Goal: Information Seeking & Learning: Learn about a topic

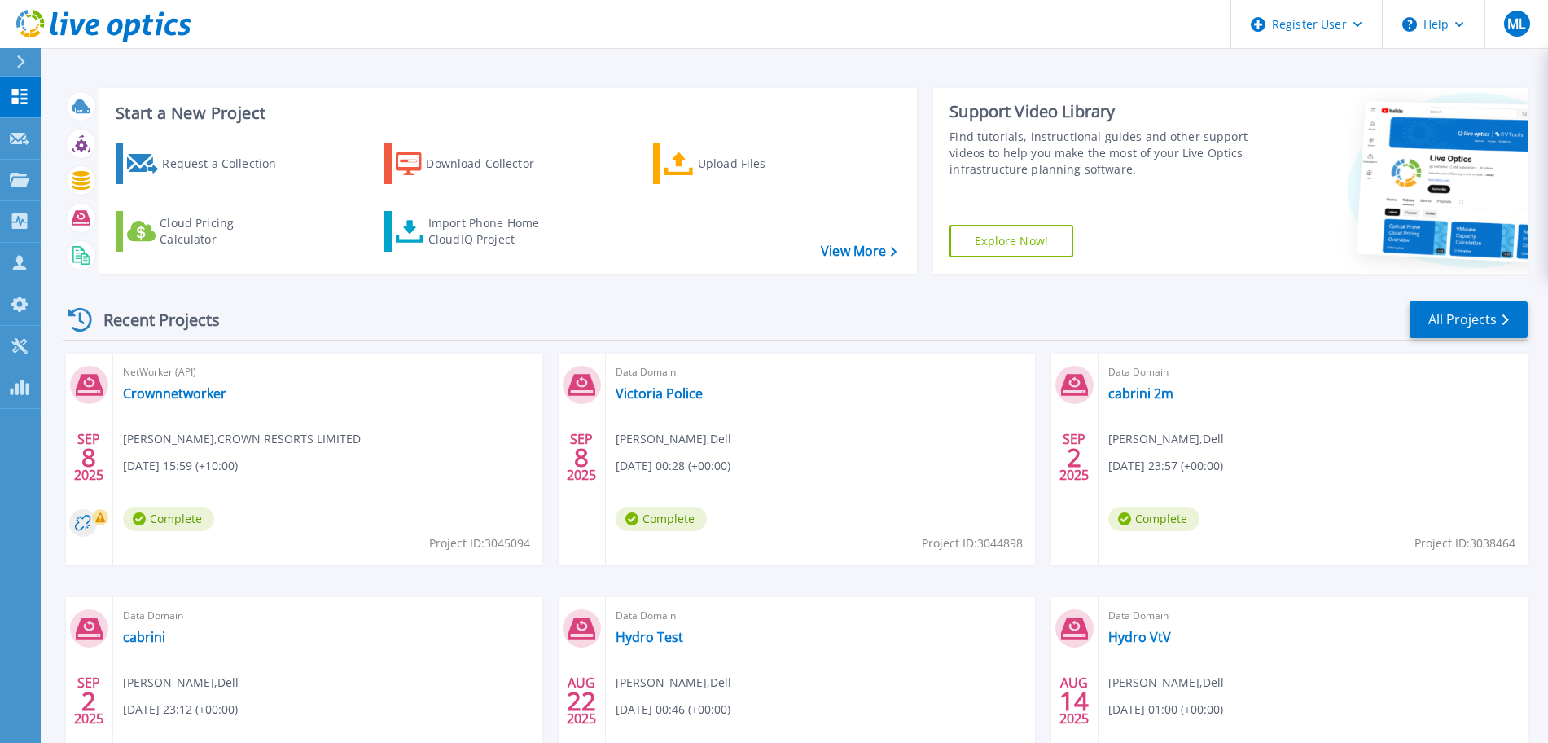
click at [11, 59] on button at bounding box center [20, 62] width 41 height 28
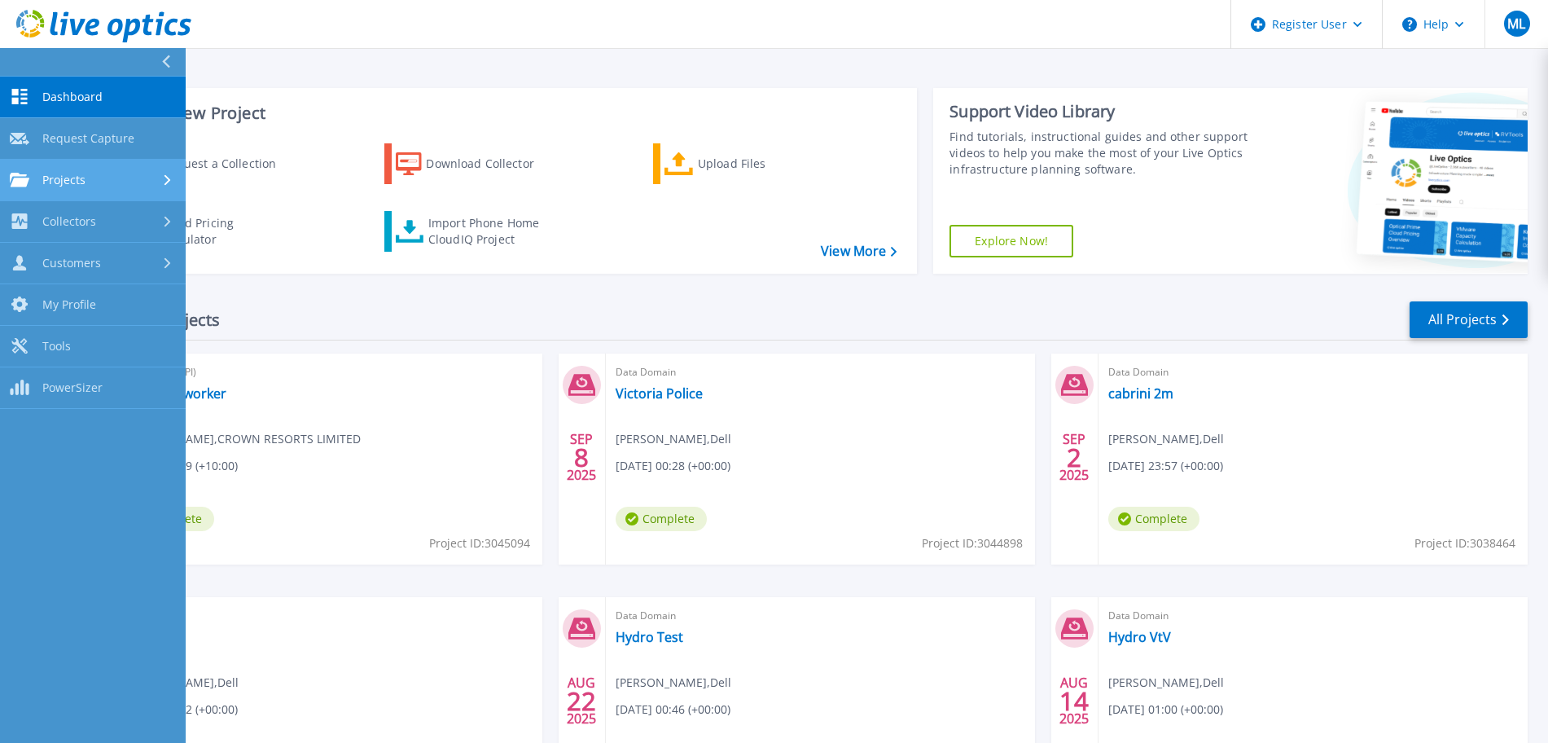
click at [93, 168] on link "Projects Projects" at bounding box center [93, 181] width 186 height 42
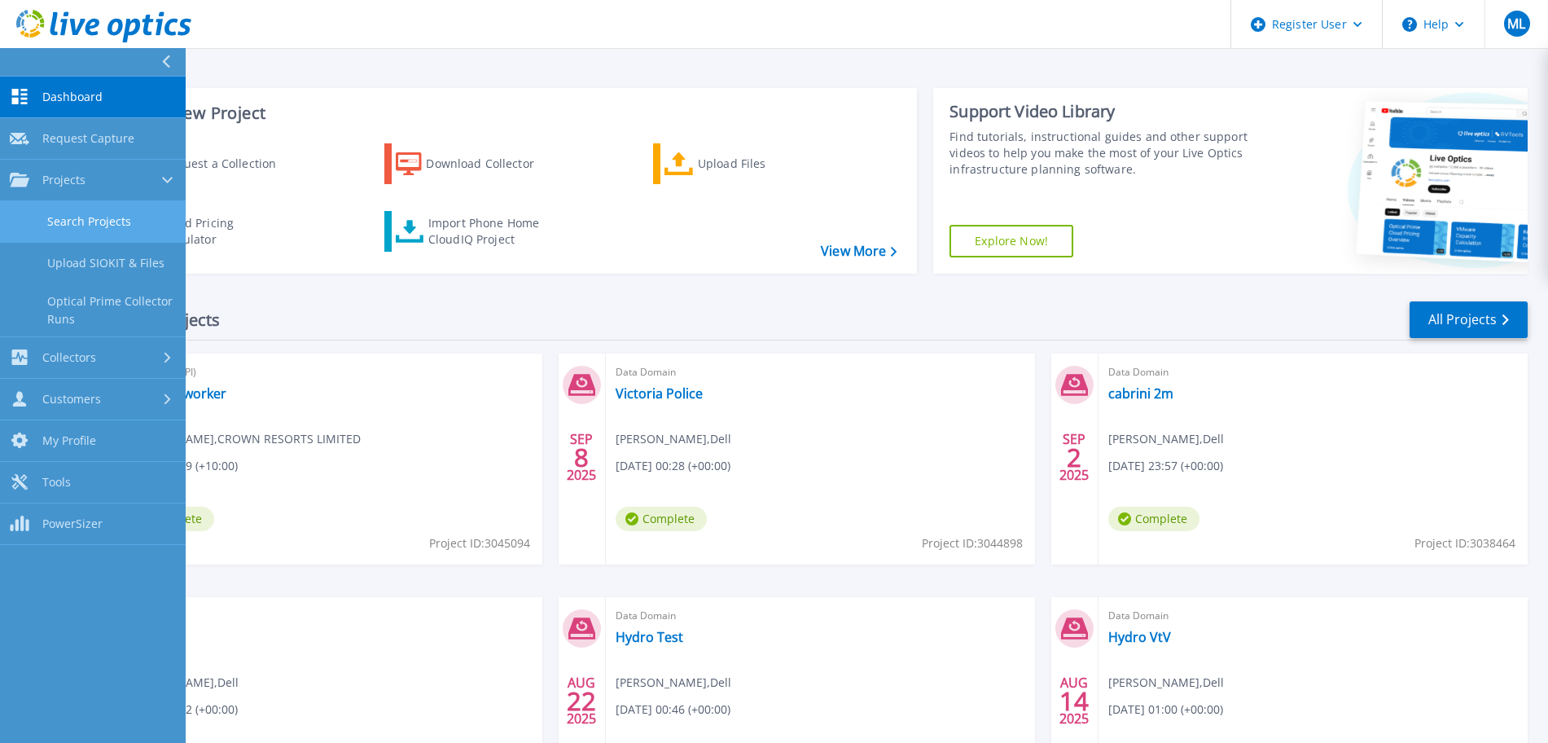
click at [111, 216] on link "Search Projects" at bounding box center [93, 222] width 186 height 42
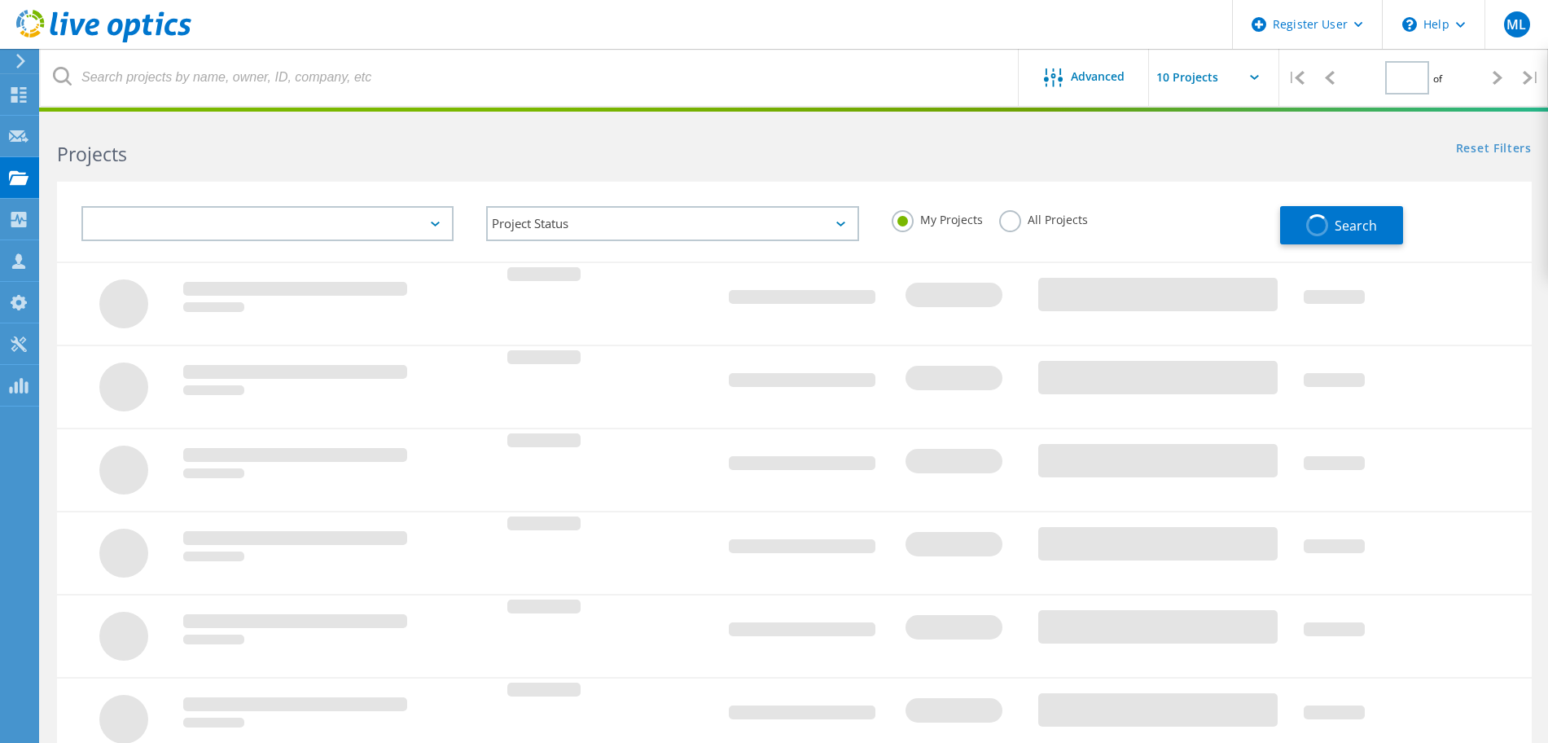
type input "1"
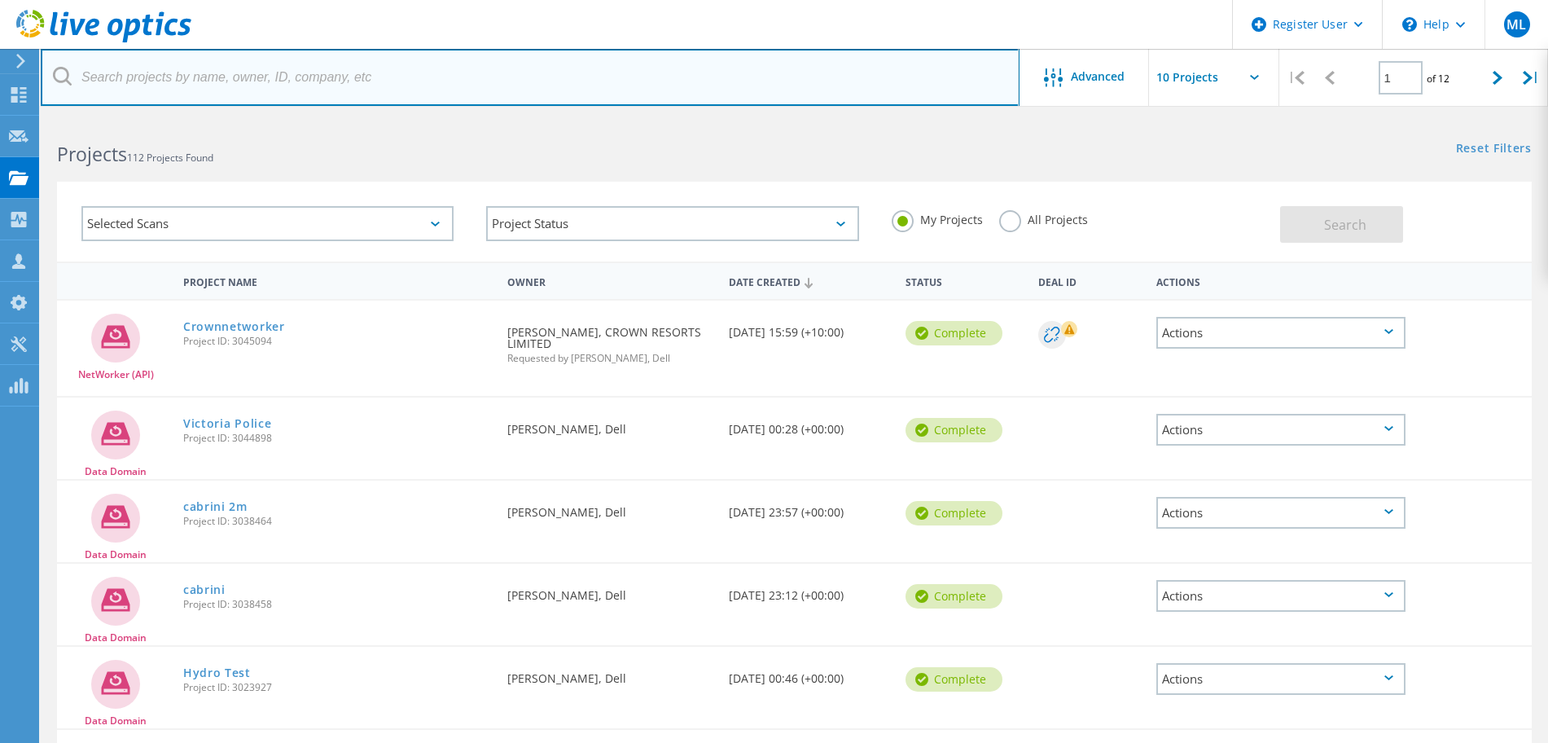
click at [331, 85] on input "text" at bounding box center [530, 77] width 979 height 57
type input "crown"
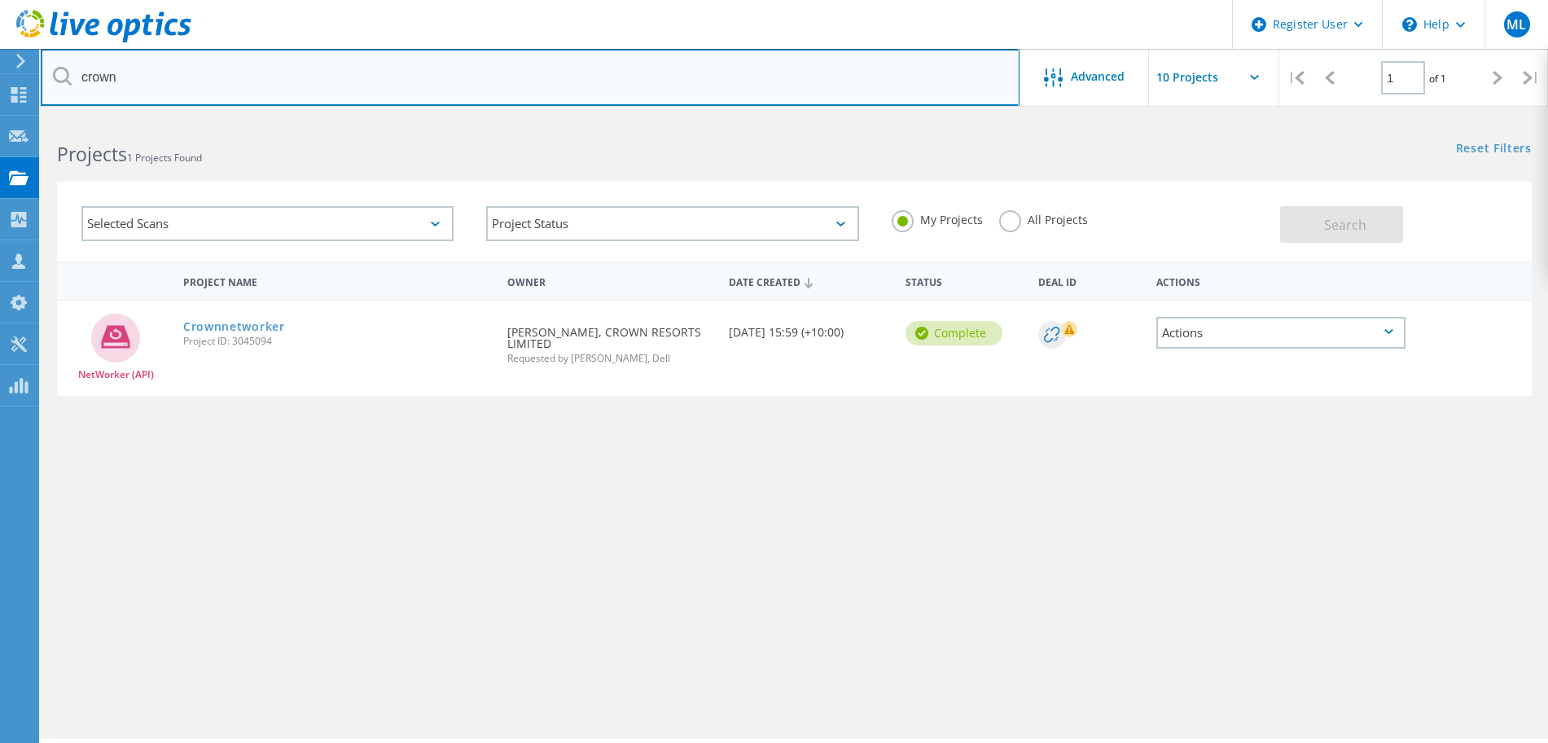
drag, startPoint x: 217, startPoint y: 82, endPoint x: 58, endPoint y: 99, distance: 160.4
click at [58, 99] on input "crown" at bounding box center [530, 77] width 979 height 57
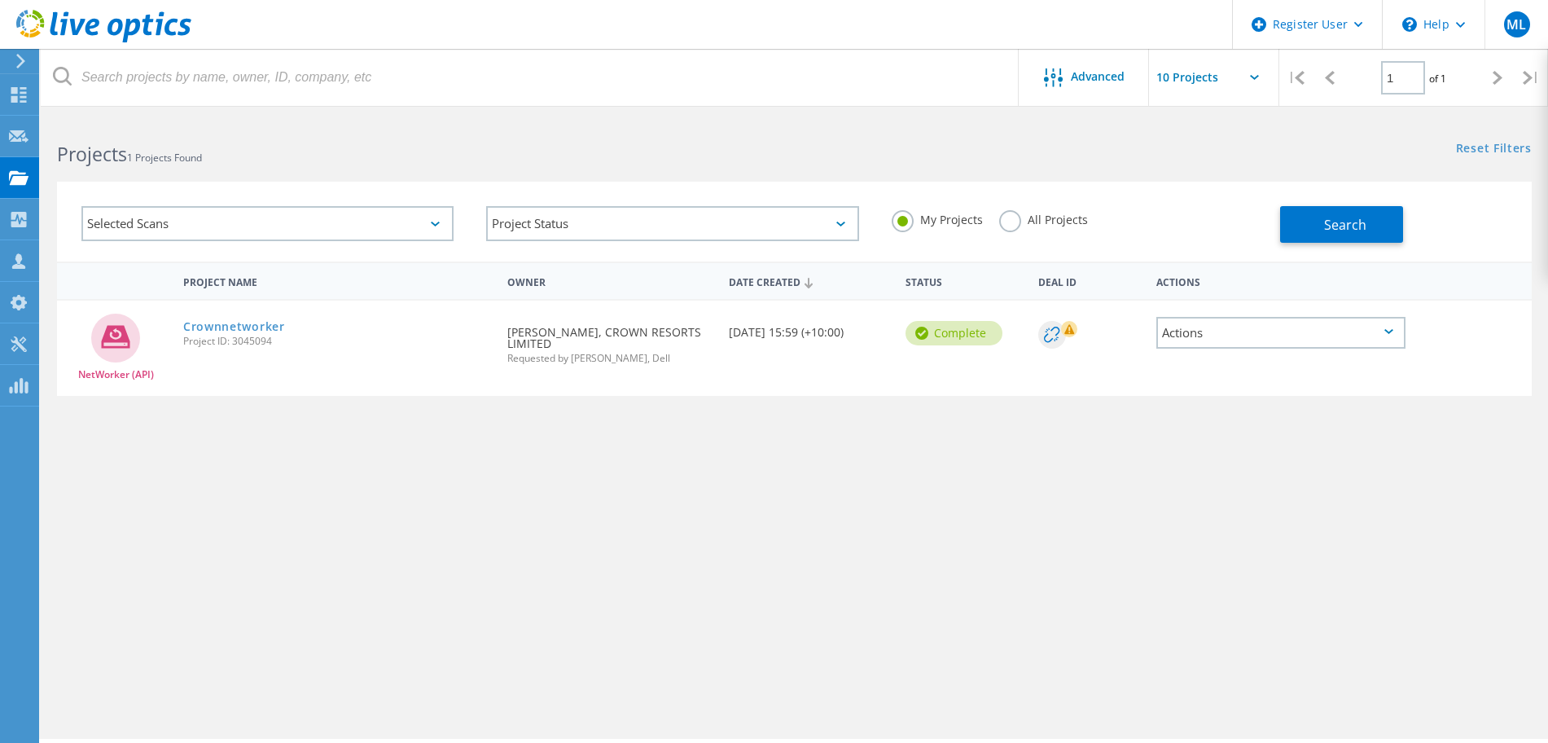
click at [386, 222] on div "Selected Scans" at bounding box center [267, 223] width 372 height 35
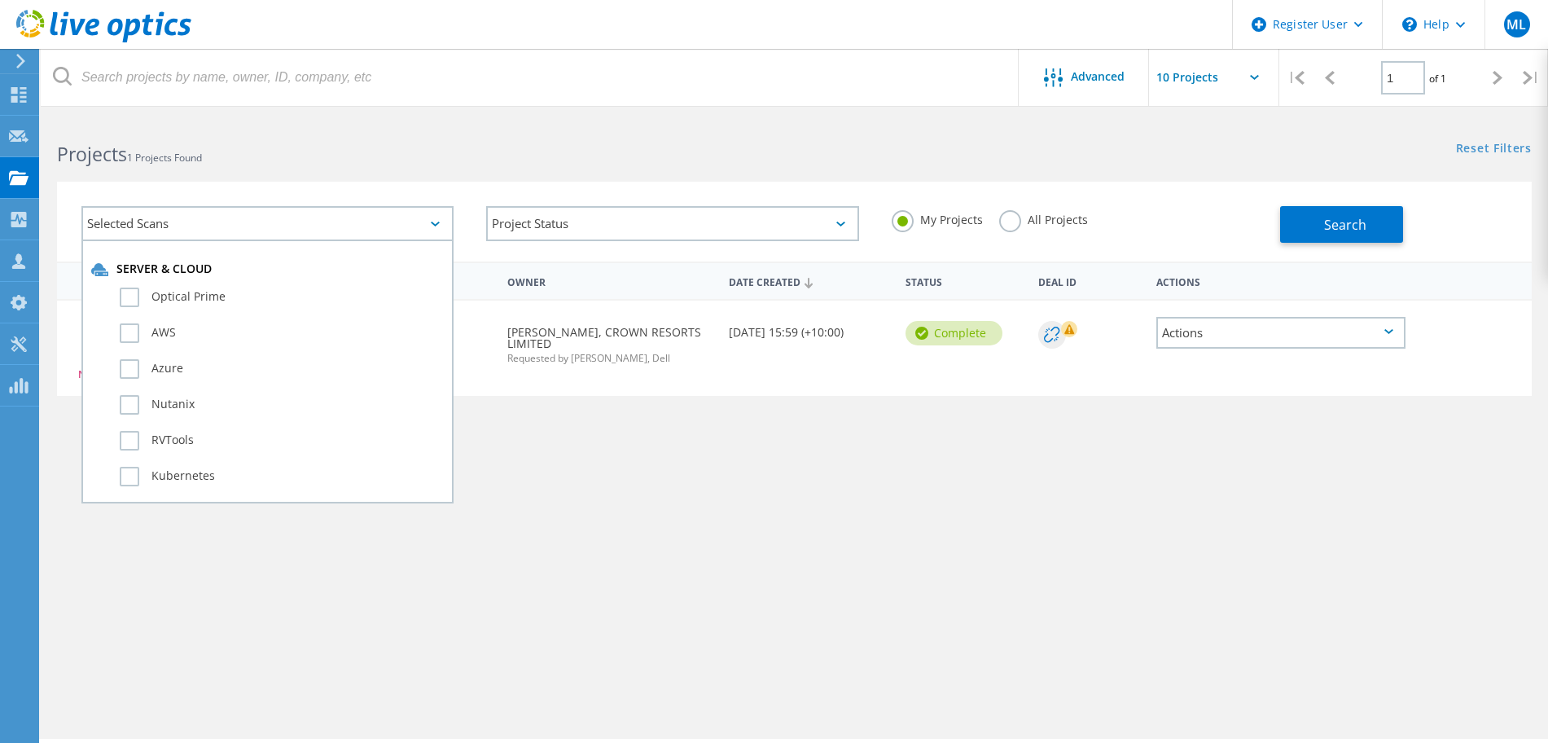
click at [386, 222] on div "Selected Scans" at bounding box center [267, 223] width 372 height 35
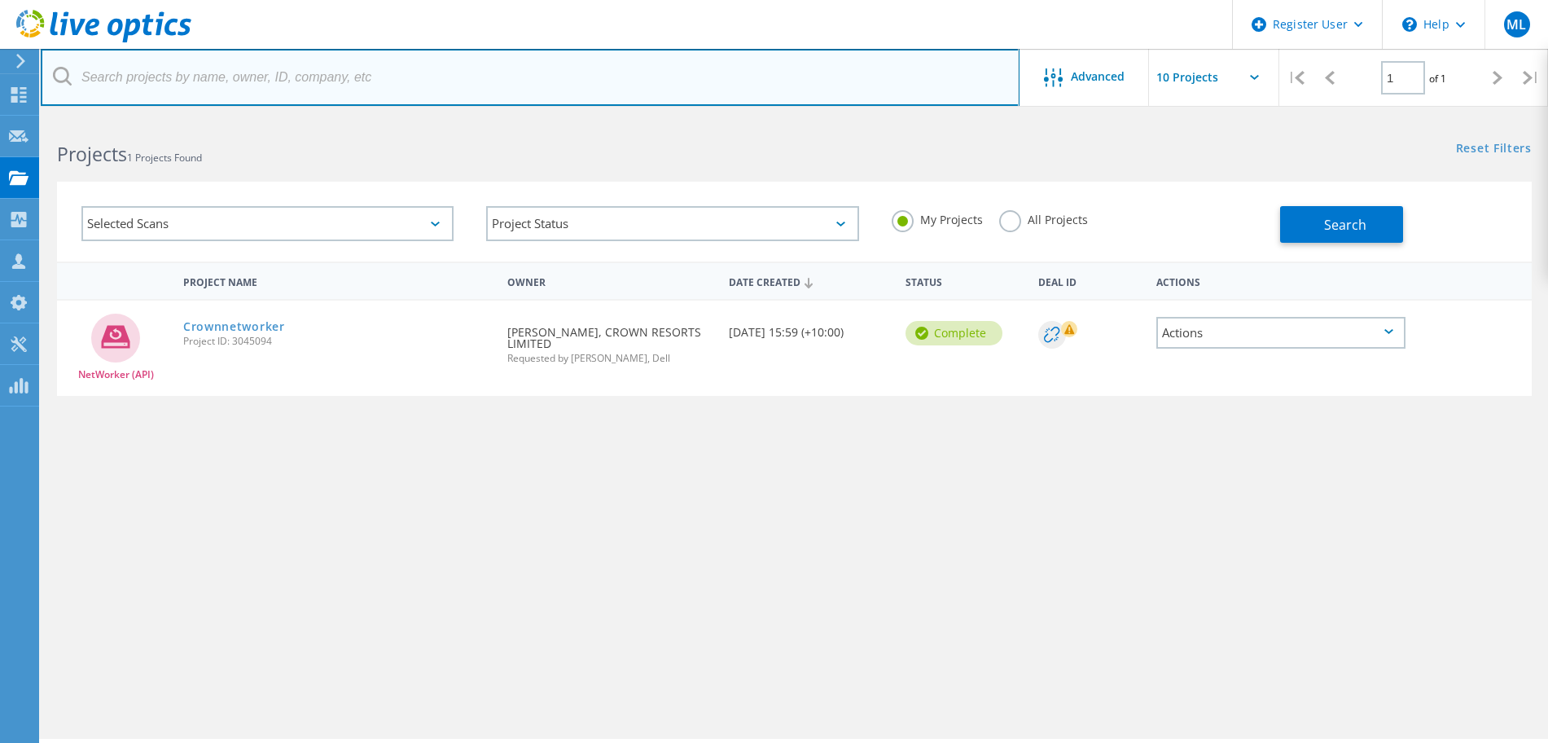
click at [235, 75] on input "text" at bounding box center [530, 77] width 979 height 57
type input "crown"
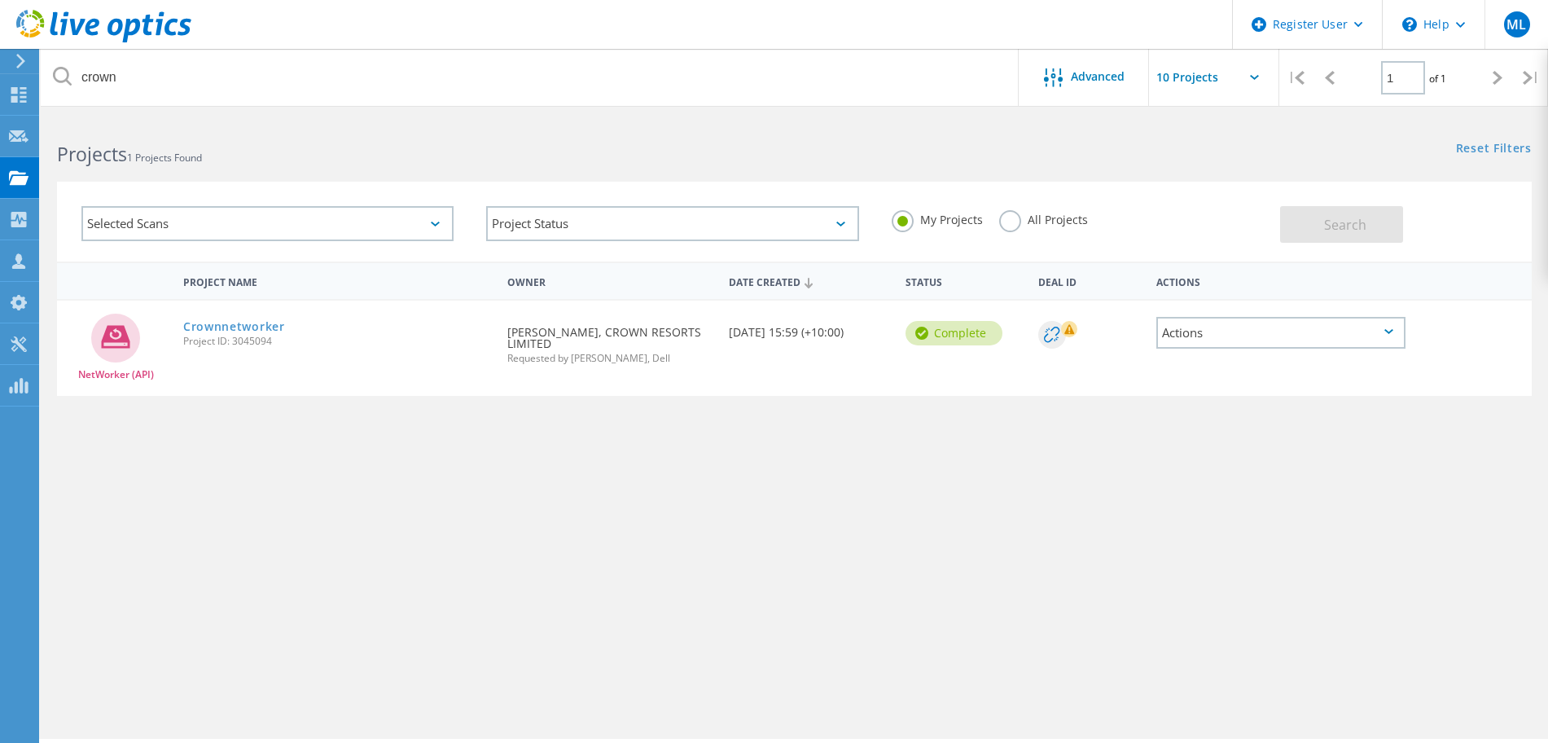
click at [1022, 230] on div "All Projects" at bounding box center [1043, 222] width 89 height 24
click at [1014, 217] on label "All Projects" at bounding box center [1043, 217] width 89 height 15
click at [0, 0] on input "All Projects" at bounding box center [0, 0] width 0 height 0
click at [1330, 209] on button "Search" at bounding box center [1341, 224] width 123 height 37
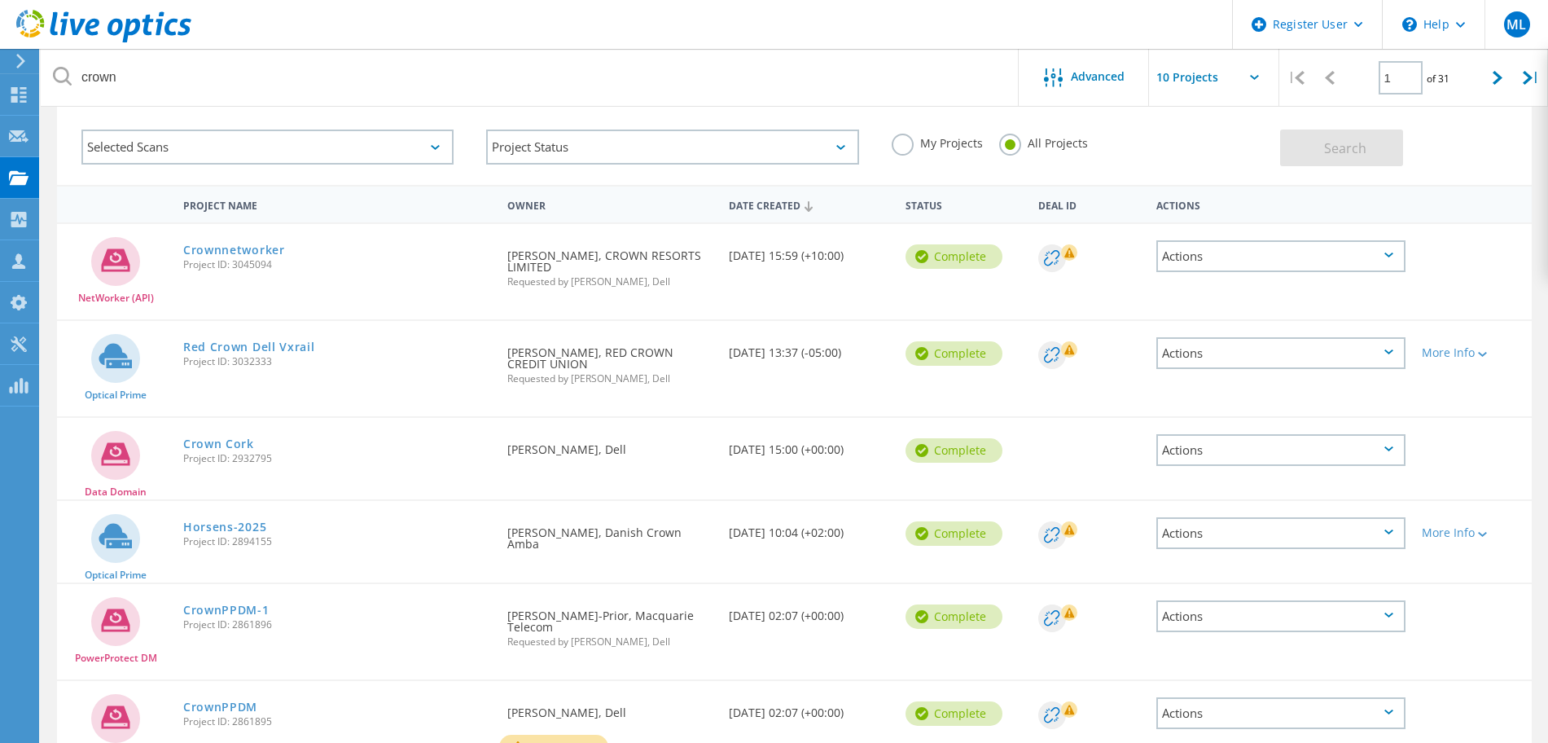
scroll to position [77, 0]
click at [284, 345] on link "Red Crown Dell Vxrail" at bounding box center [249, 345] width 132 height 11
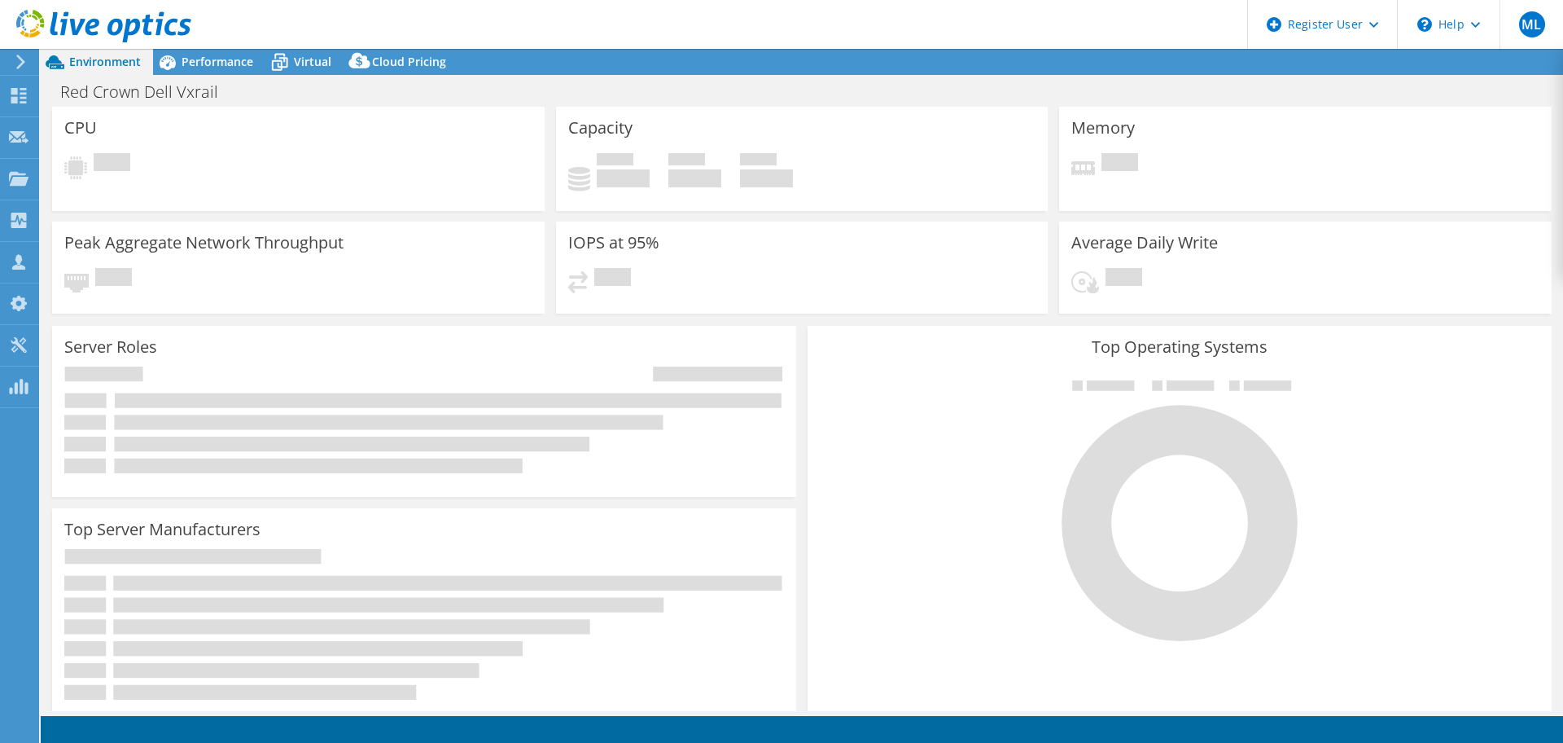
select select "USD"
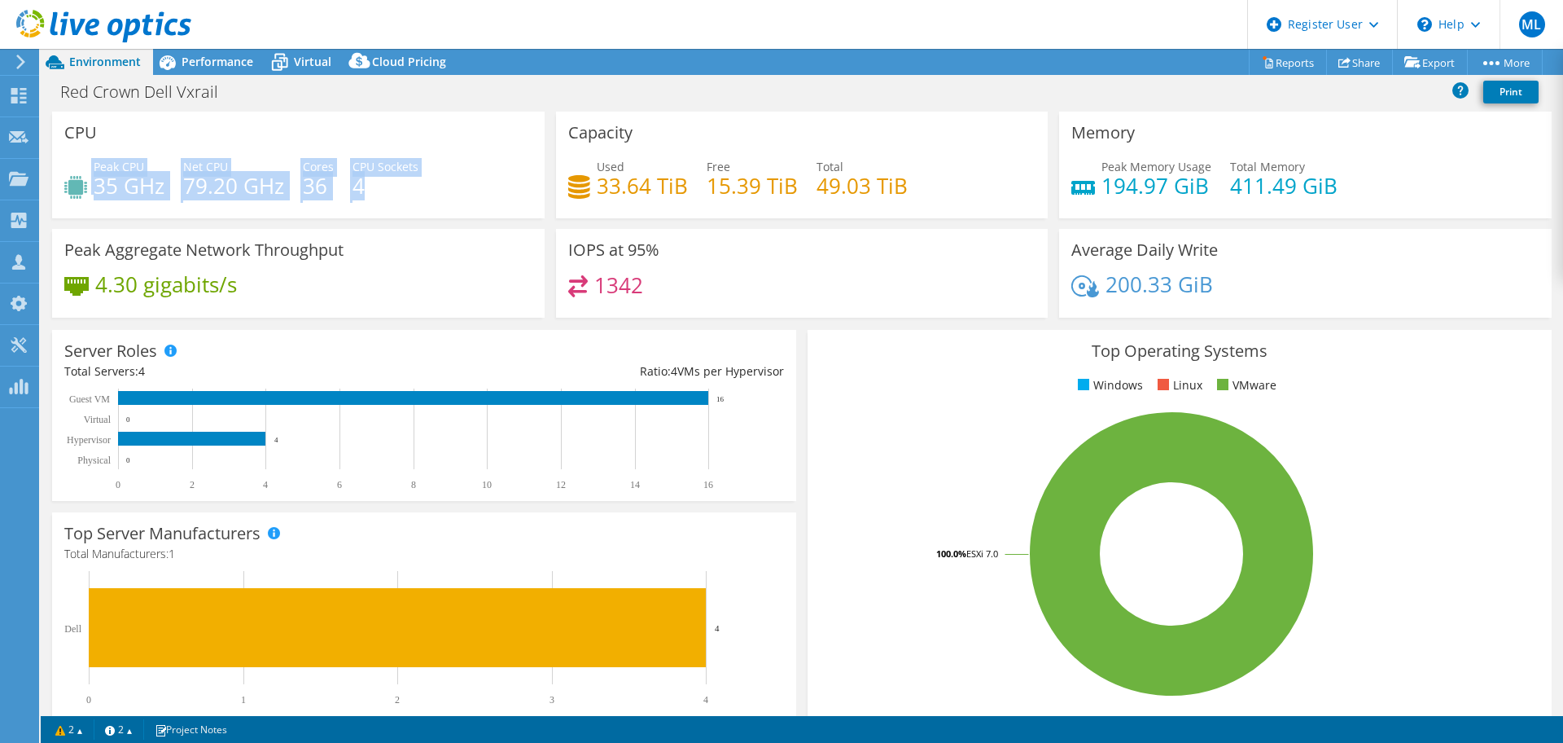
drag, startPoint x: 388, startPoint y: 192, endPoint x: 55, endPoint y: 183, distance: 334.0
click at [55, 183] on div "CPU Peak CPU 35 GHz Net CPU 79.20 GHz Cores 36 CPU Sockets 4" at bounding box center [298, 165] width 493 height 107
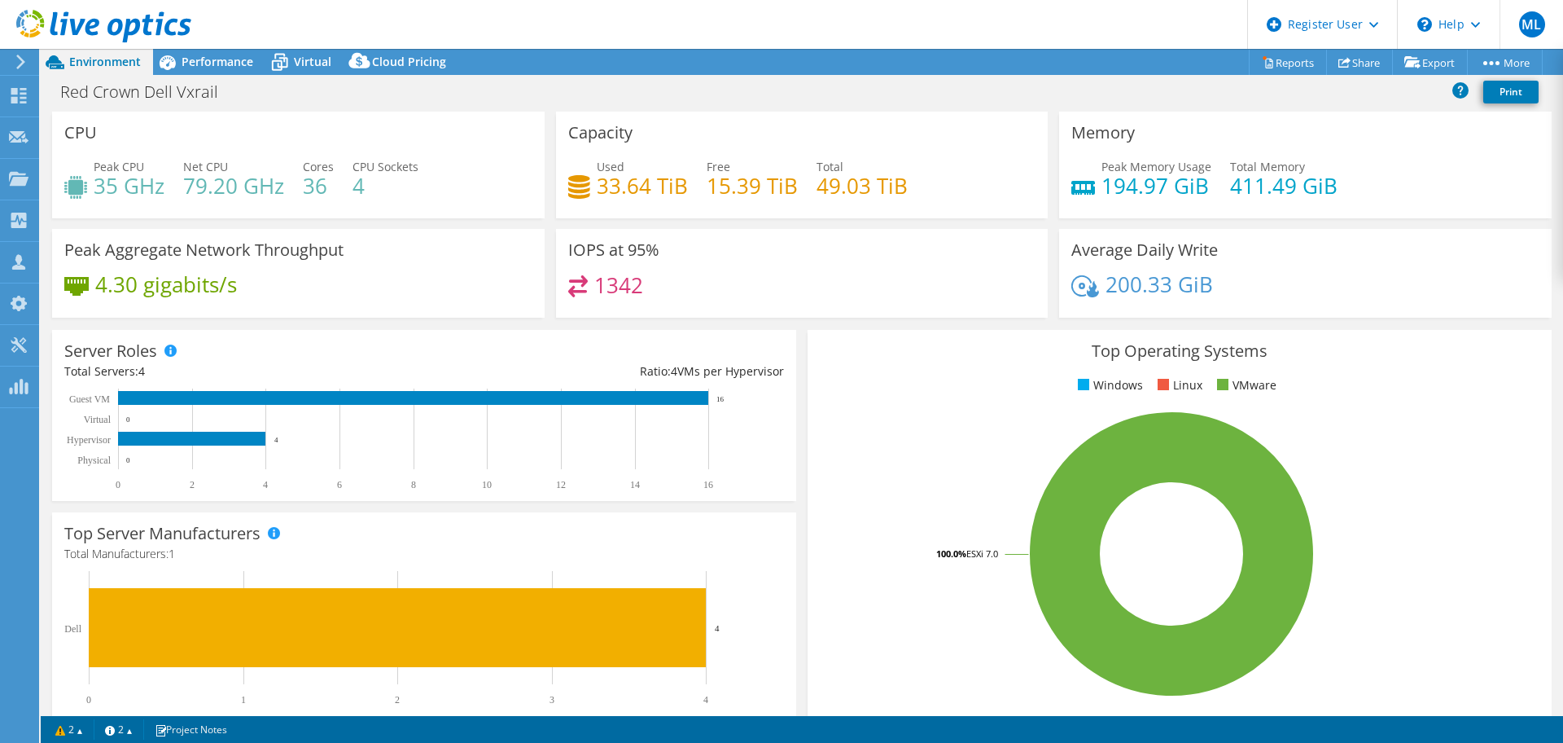
click at [55, 183] on div "CPU Peak CPU 35 GHz Net CPU 79.20 GHz Cores 36 CPU Sockets 4" at bounding box center [298, 165] width 493 height 107
click at [423, 181] on div "Peak CPU 35 GHz Net CPU 79.20 GHz Cores 36 CPU Sockets 4" at bounding box center [298, 184] width 468 height 53
drag, startPoint x: 396, startPoint y: 191, endPoint x: 274, endPoint y: 176, distance: 122.3
click at [274, 176] on div "Peak CPU 35 GHz Net CPU 79.20 GHz Cores 36 CPU Sockets 4" at bounding box center [298, 184] width 468 height 53
click at [274, 178] on h4 "79.20 GHz" at bounding box center [233, 186] width 101 height 18
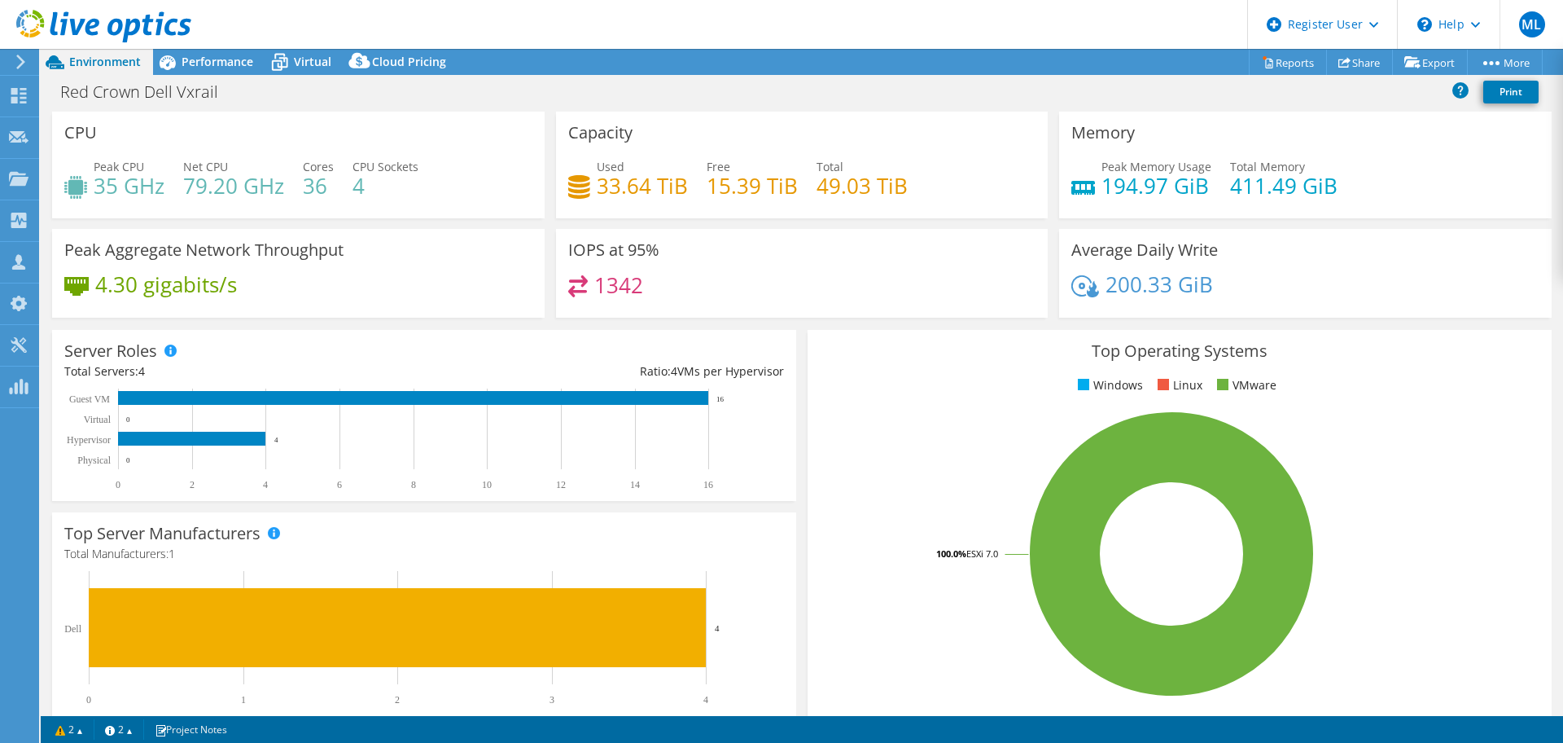
click at [409, 170] on span "CPU Sockets" at bounding box center [386, 166] width 66 height 15
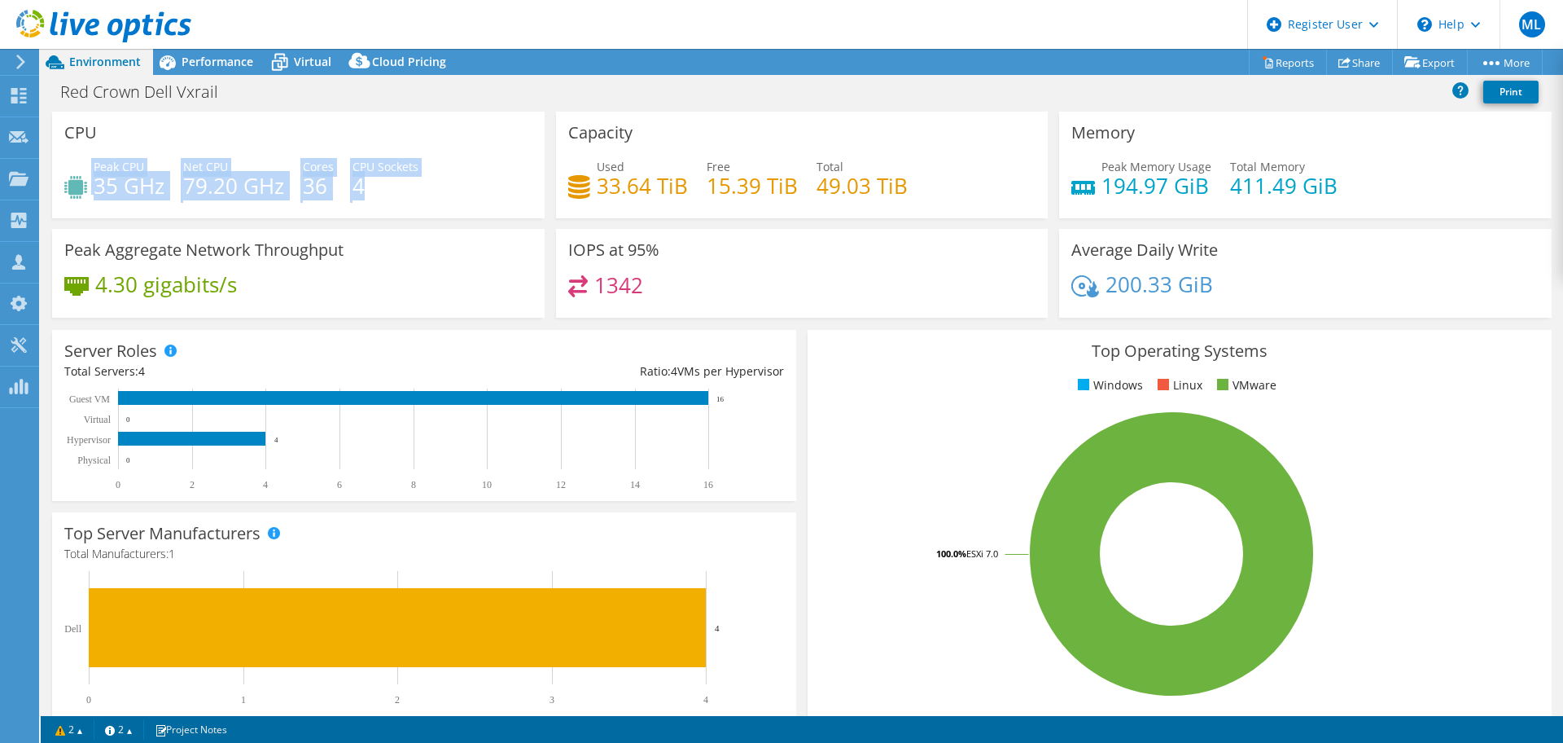
drag, startPoint x: 405, startPoint y: 183, endPoint x: 118, endPoint y: 152, distance: 289.1
click at [118, 152] on div "CPU Peak CPU 35 GHz Net CPU 79.20 GHz Cores 36 CPU Sockets 4" at bounding box center [298, 165] width 493 height 107
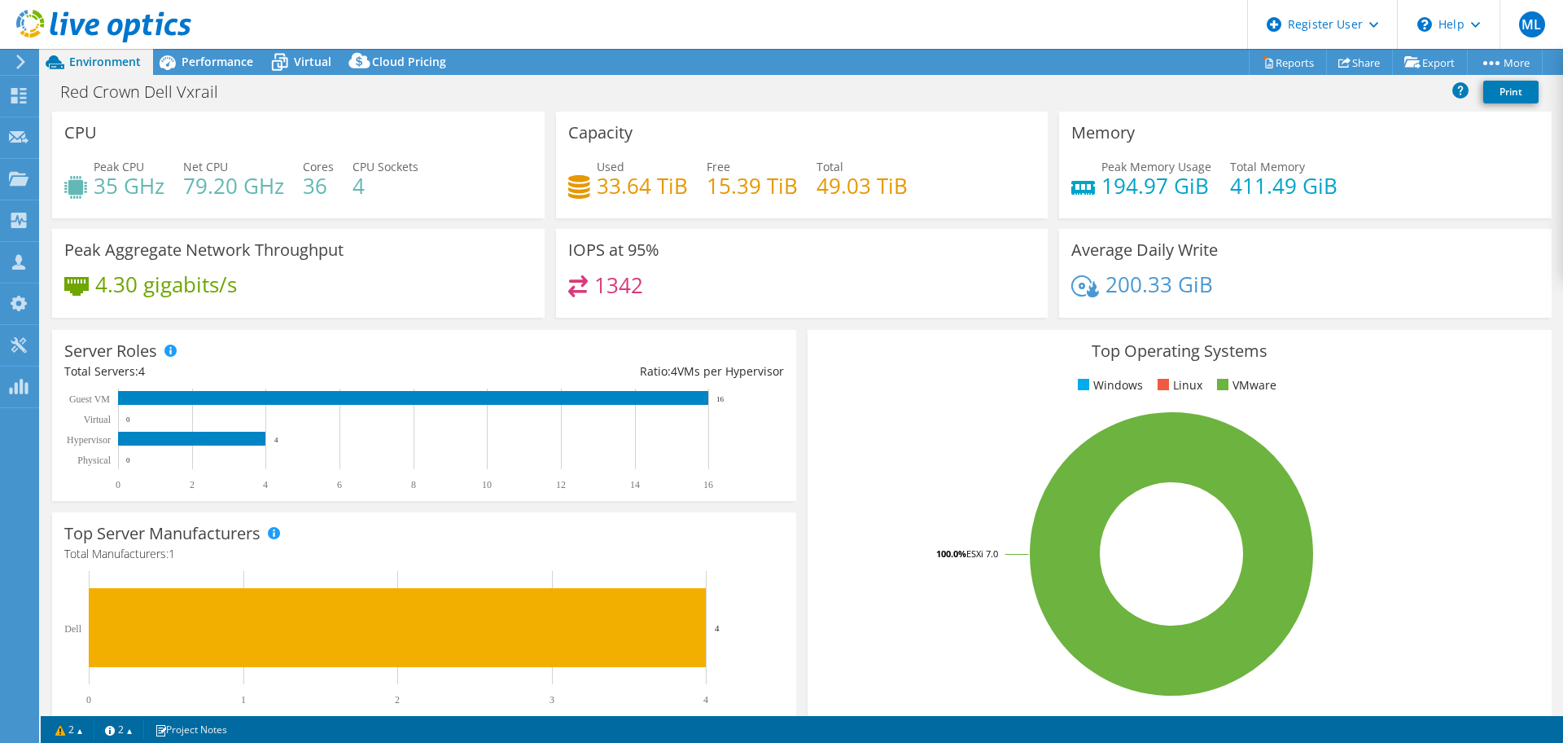
click at [483, 172] on div "Peak CPU 35 GHz Net CPU 79.20 GHz Cores 36 CPU Sockets 4" at bounding box center [298, 184] width 468 height 53
drag, startPoint x: 412, startPoint y: 167, endPoint x: 180, endPoint y: 157, distance: 232.3
click at [180, 158] on div "Peak CPU 35 GHz Net CPU 79.20 GHz Cores 36 CPU Sockets 4" at bounding box center [298, 184] width 468 height 53
click at [381, 186] on h4 "4" at bounding box center [386, 186] width 66 height 18
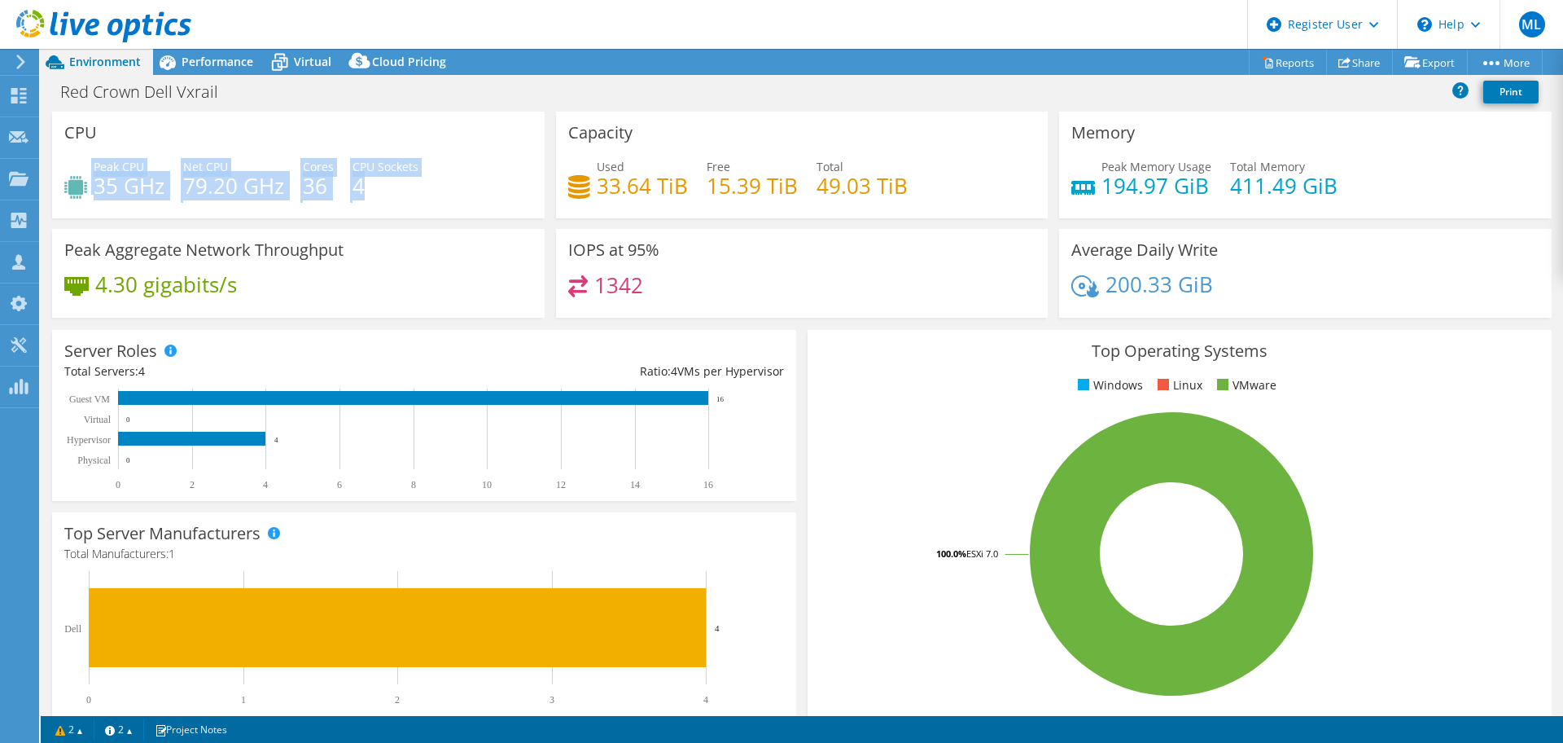
drag, startPoint x: 397, startPoint y: 193, endPoint x: 90, endPoint y: 188, distance: 307.0
click at [90, 188] on div "Peak CPU 35 GHz Net CPU 79.20 GHz Cores 36 CPU Sockets 4" at bounding box center [298, 184] width 468 height 53
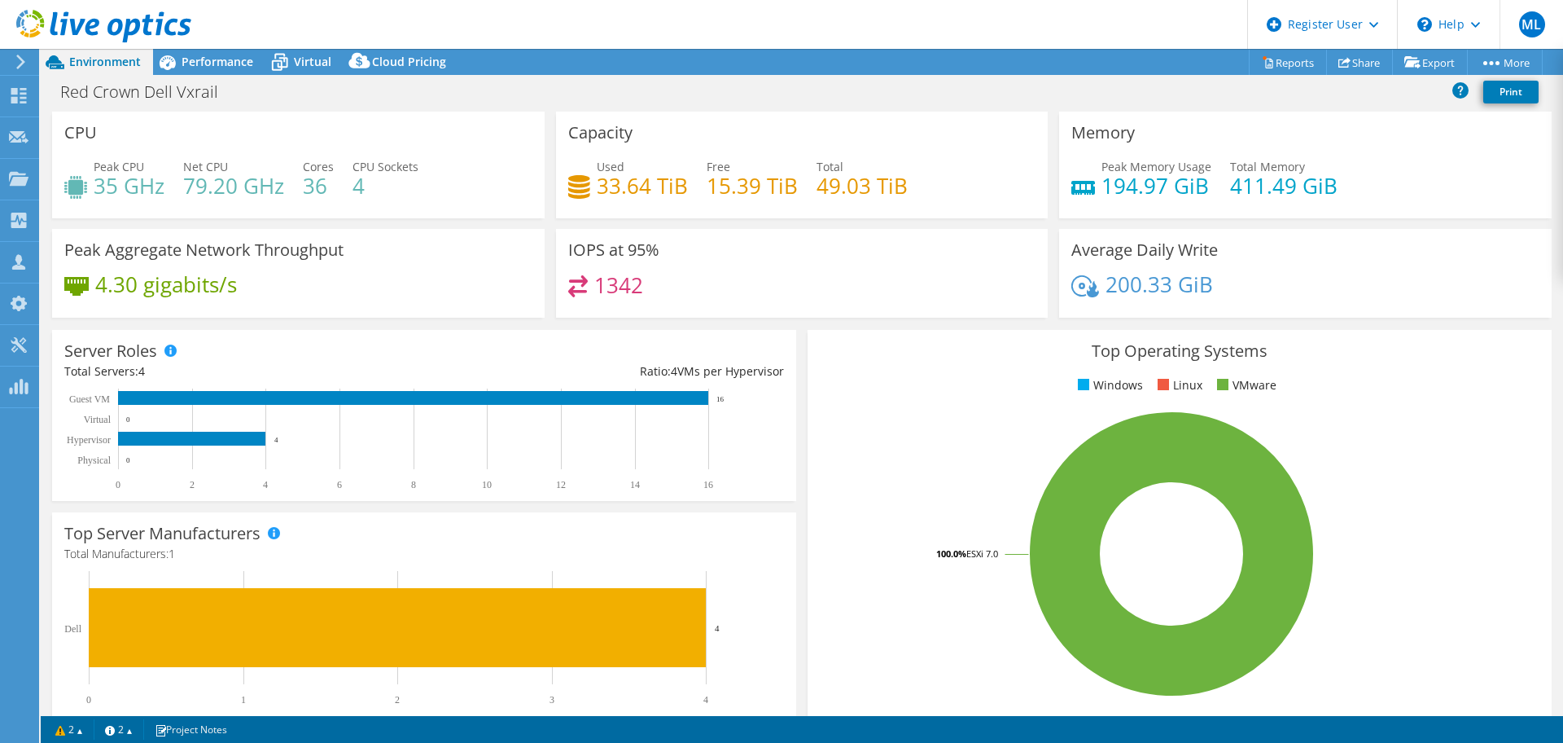
click at [537, 193] on div "CPU Peak CPU 35 GHz Net CPU 79.20 GHz Cores 36 CPU Sockets 4" at bounding box center [298, 165] width 493 height 107
drag, startPoint x: 361, startPoint y: 188, endPoint x: 106, endPoint y: 169, distance: 255.6
click at [106, 169] on div "Peak CPU 35 GHz Net CPU 79.20 GHz Cores 36 CPU Sockets 4" at bounding box center [298, 184] width 468 height 53
click at [391, 178] on h4 "4" at bounding box center [386, 186] width 66 height 18
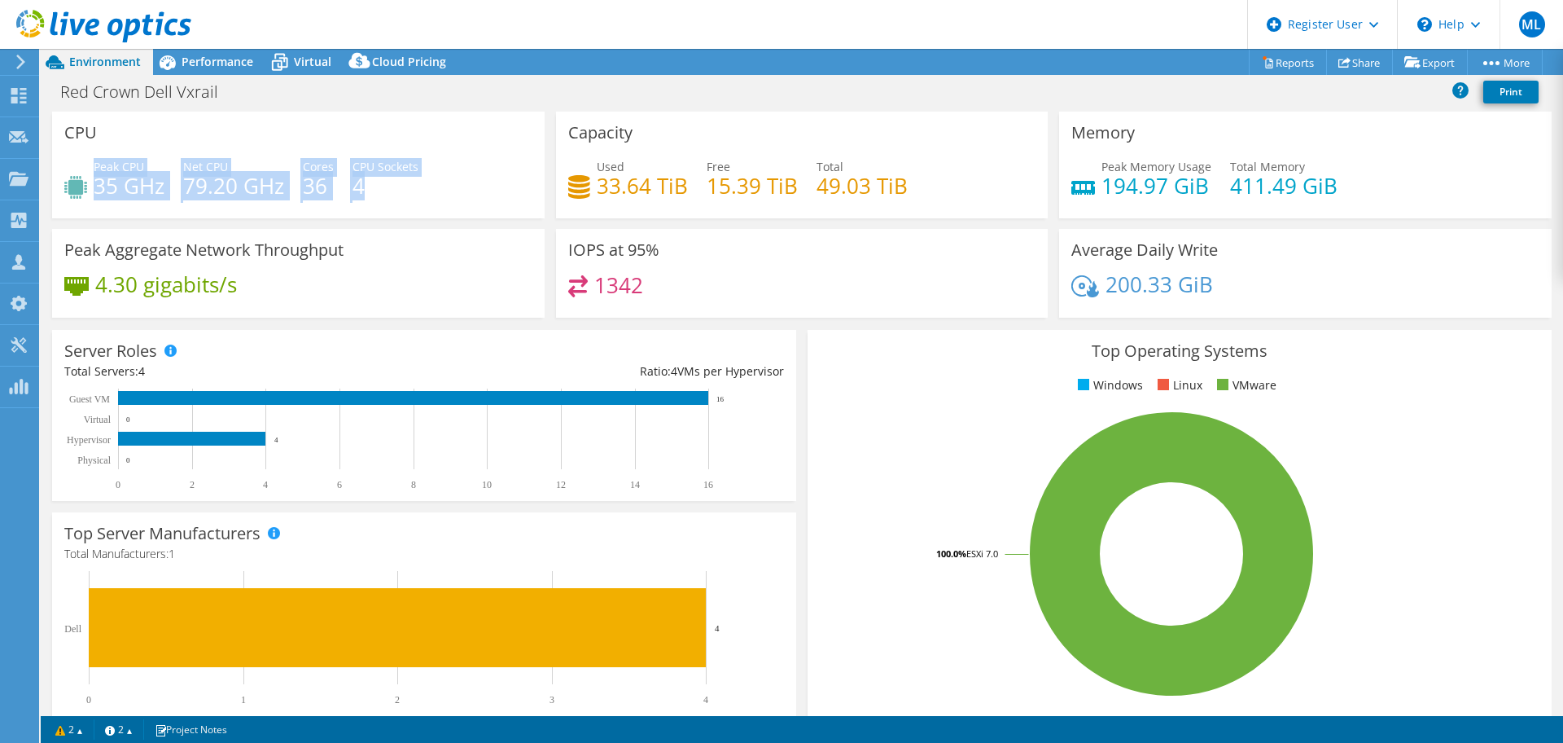
drag, startPoint x: 391, startPoint y: 180, endPoint x: 97, endPoint y: 164, distance: 294.4
click at [97, 164] on div "Peak CPU 35 GHz Net CPU 79.20 GHz Cores 36 CPU Sockets 4" at bounding box center [298, 184] width 468 height 53
click at [340, 159] on div "Peak CPU 35 GHz Net CPU 79.20 GHz Cores 36 CPU Sockets 4" at bounding box center [298, 184] width 468 height 53
drag, startPoint x: 383, startPoint y: 187, endPoint x: 83, endPoint y: 159, distance: 301.0
click at [83, 159] on div "Peak CPU 35 GHz Net CPU 79.20 GHz Cores 36 CPU Sockets 4" at bounding box center [298, 184] width 468 height 53
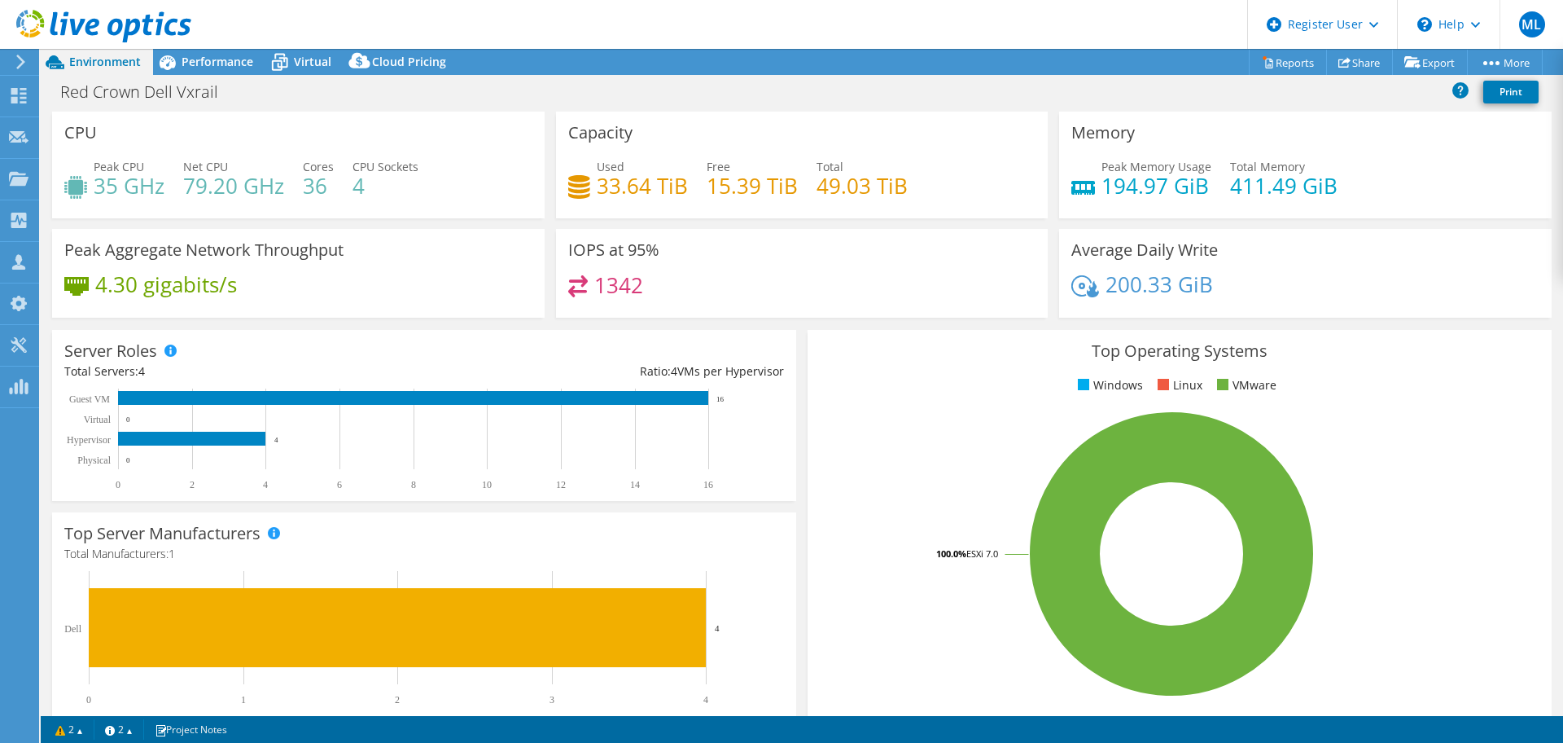
click at [516, 171] on div "Peak CPU 35 GHz Net CPU 79.20 GHz Cores 36 CPU Sockets 4" at bounding box center [298, 184] width 468 height 53
